Goal: Task Accomplishment & Management: Manage account settings

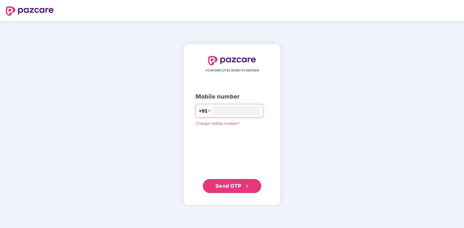
type input "**********"
click at [240, 192] on button "Send OTP" at bounding box center [232, 186] width 58 height 14
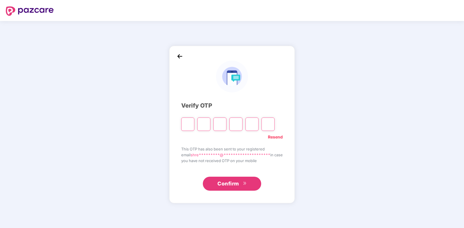
type input "*"
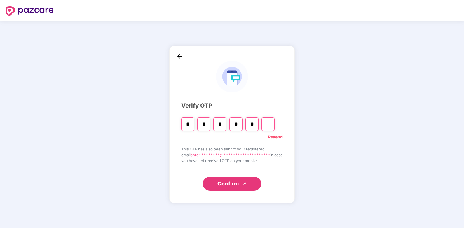
type input "*"
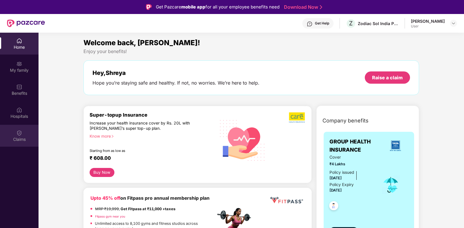
click at [28, 136] on div "Claims" at bounding box center [19, 136] width 39 height 22
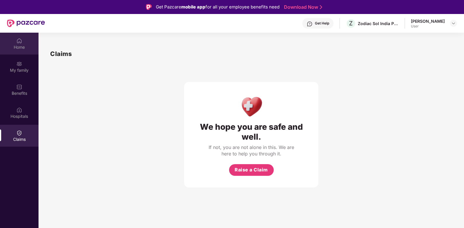
click at [29, 46] on div "Home" at bounding box center [19, 47] width 39 height 6
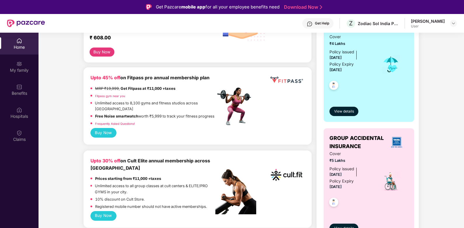
scroll to position [117, 0]
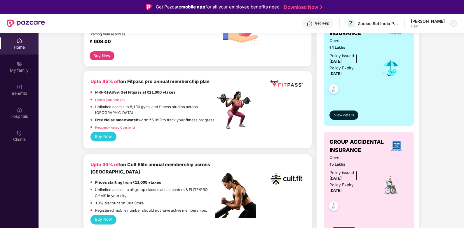
click at [455, 25] on img at bounding box center [453, 23] width 5 height 5
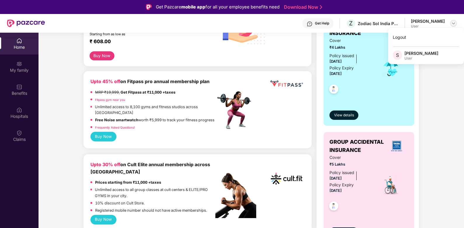
click at [455, 25] on img at bounding box center [453, 23] width 5 height 5
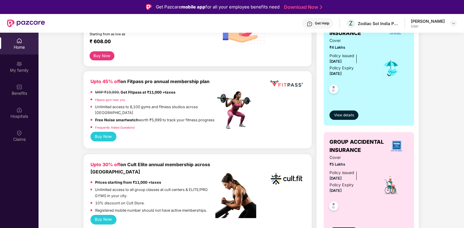
click at [325, 25] on div "Get Help" at bounding box center [322, 23] width 14 height 5
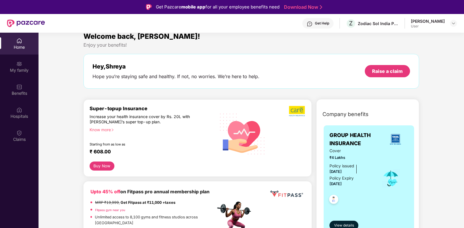
scroll to position [0, 0]
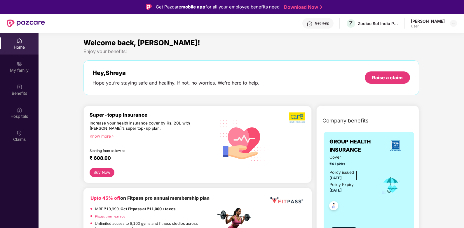
click at [316, 29] on div "Get Help Z Zodiac Sol India Private Limited [PERSON_NAME] User" at bounding box center [251, 23] width 412 height 19
click at [318, 22] on div "Get Help" at bounding box center [322, 23] width 14 height 5
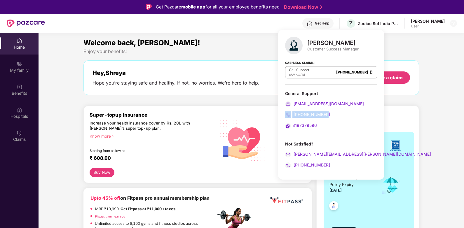
drag, startPoint x: 331, startPoint y: 114, endPoint x: 286, endPoint y: 115, distance: 44.7
click at [286, 115] on div "[PHONE_NUMBER]" at bounding box center [331, 115] width 92 height 6
drag, startPoint x: 329, startPoint y: 165, endPoint x: 287, endPoint y: 164, distance: 42.6
click at [287, 164] on div "[PHONE_NUMBER]" at bounding box center [331, 165] width 92 height 6
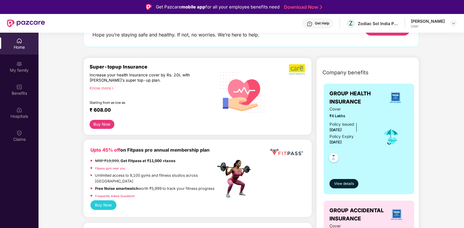
scroll to position [58, 0]
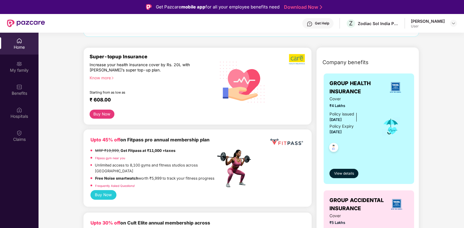
click at [334, 24] on div "Get Help" at bounding box center [317, 23] width 31 height 11
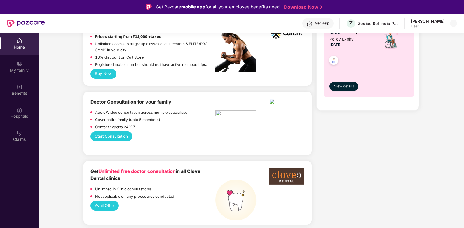
scroll to position [292, 0]
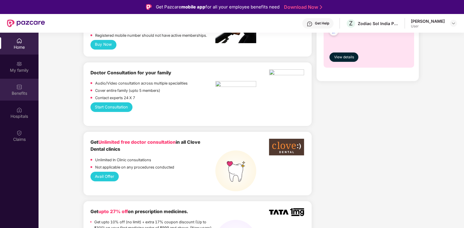
click at [31, 88] on div "Benefits" at bounding box center [19, 90] width 39 height 22
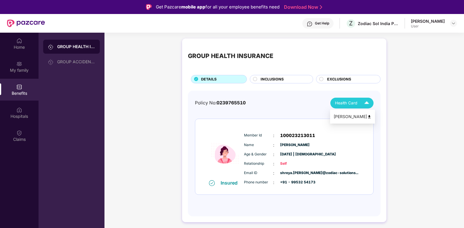
click at [362, 102] on img at bounding box center [367, 103] width 10 height 10
click at [291, 78] on div "INCLUSIONS" at bounding box center [284, 79] width 52 height 7
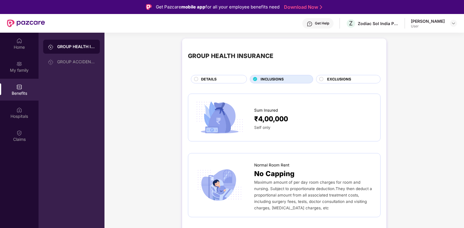
click at [330, 79] on span "EXCLUSIONS" at bounding box center [339, 79] width 24 height 6
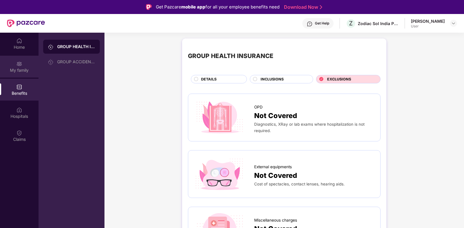
click at [19, 73] on div "My family" at bounding box center [19, 67] width 39 height 22
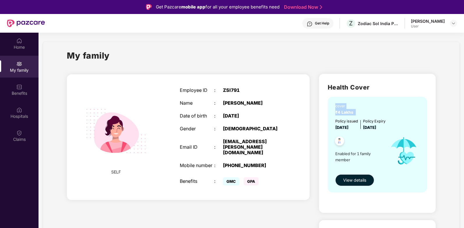
drag, startPoint x: 334, startPoint y: 104, endPoint x: 360, endPoint y: 114, distance: 27.7
click at [360, 114] on div "cover ₹4 Lakhs Policy issued [DATE] Policy Expiry [DATE] Enabled for 1 family m…" at bounding box center [377, 145] width 99 height 96
click at [428, 137] on div "Health Cover cover ₹4 Lakhs Policy issued [DATE] Policy Expiry [DATE] Enabled f…" at bounding box center [377, 143] width 117 height 139
click at [450, 20] on div "[PERSON_NAME] User" at bounding box center [434, 23] width 46 height 10
click at [447, 22] on div "[PERSON_NAME] User" at bounding box center [434, 23] width 46 height 10
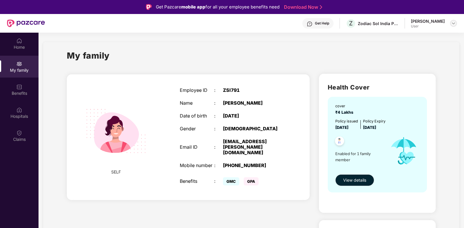
click at [453, 23] on img at bounding box center [453, 23] width 5 height 5
click at [416, 34] on div "Logout" at bounding box center [426, 37] width 76 height 11
